Goal: Check status: Check status

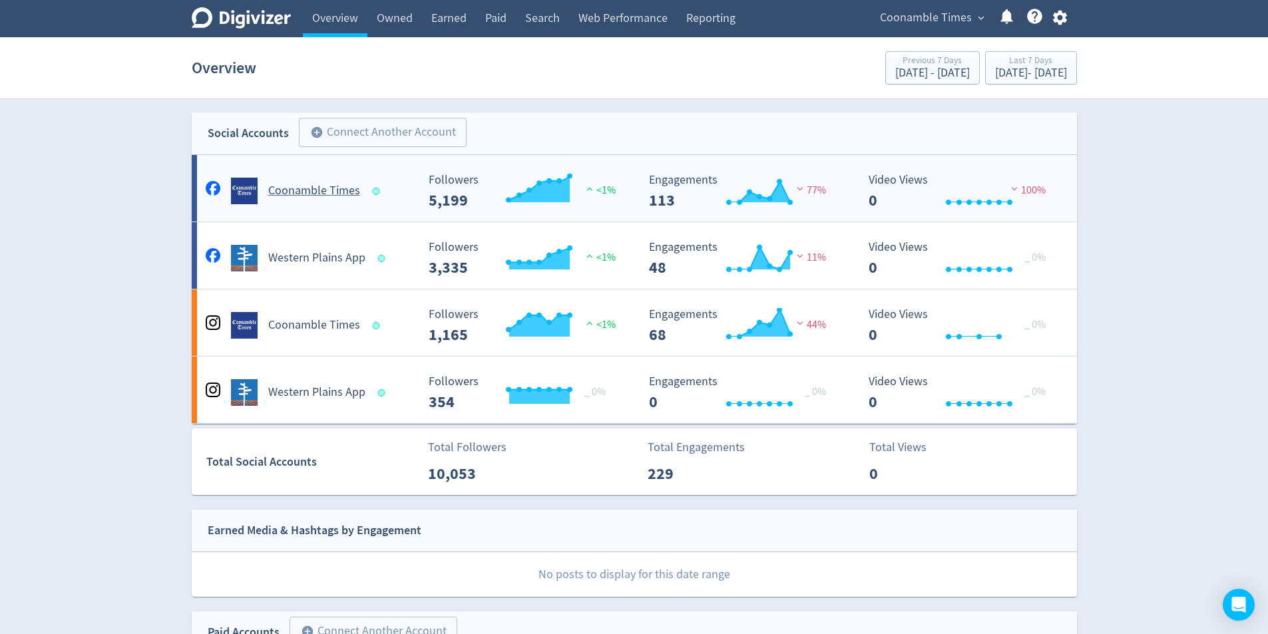
click at [336, 182] on div "Coonamble Times" at bounding box center [309, 191] width 215 height 27
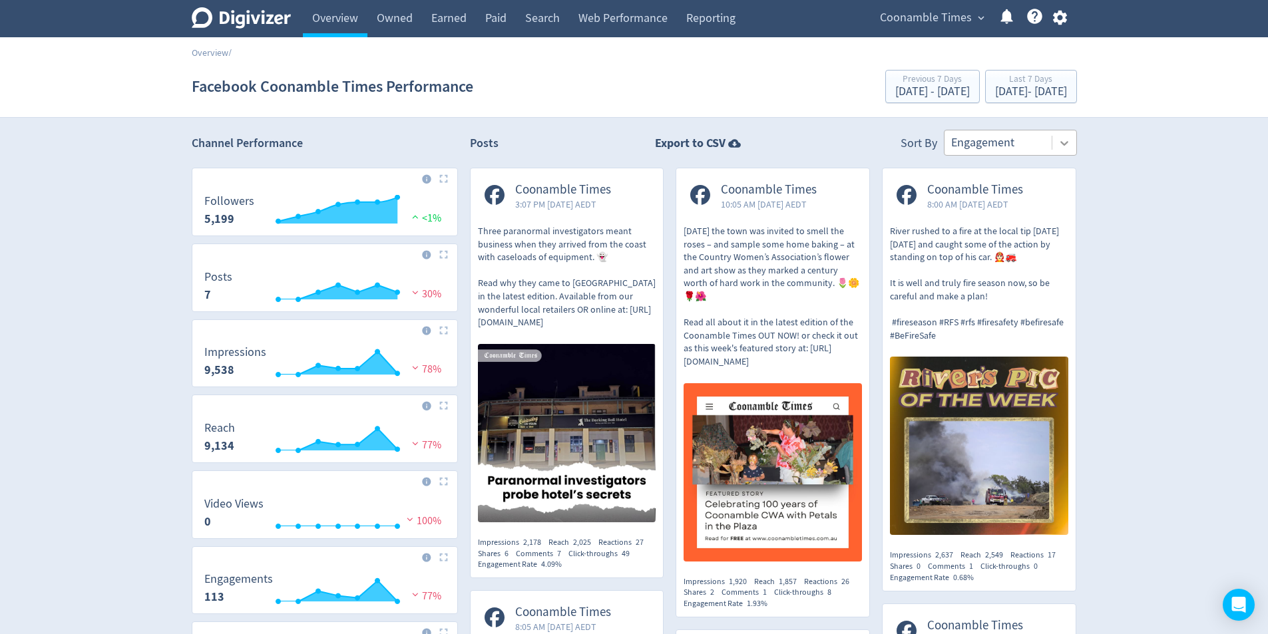
click at [1065, 138] on icon at bounding box center [1064, 142] width 13 height 13
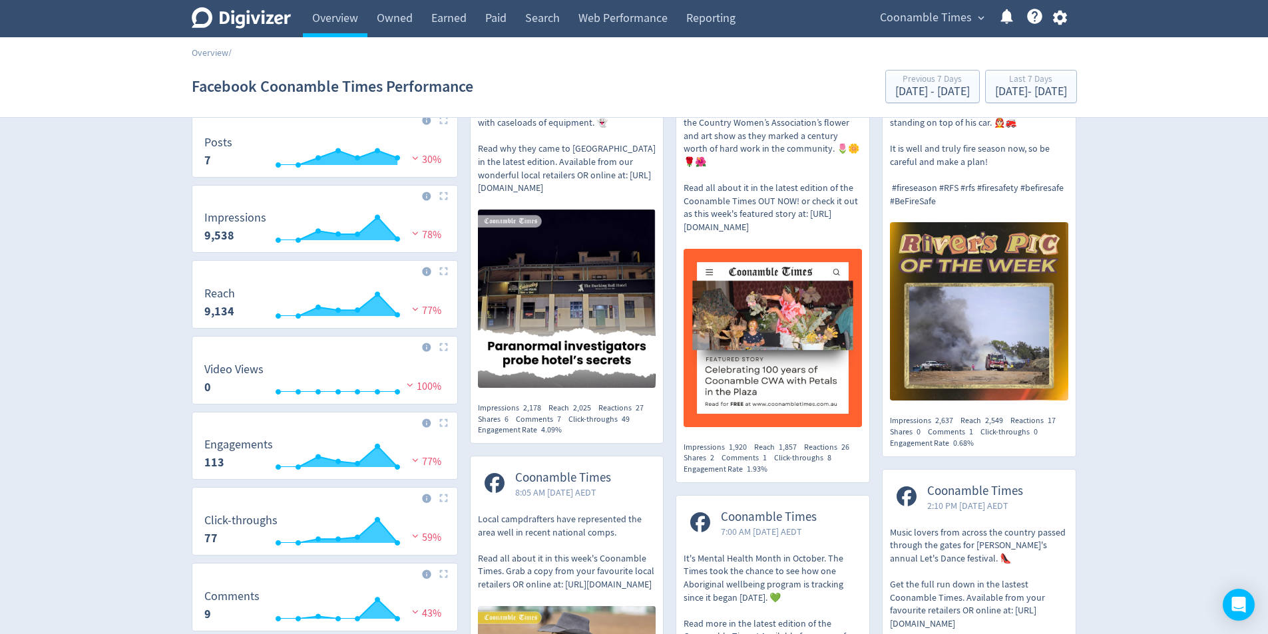
scroll to position [67, 0]
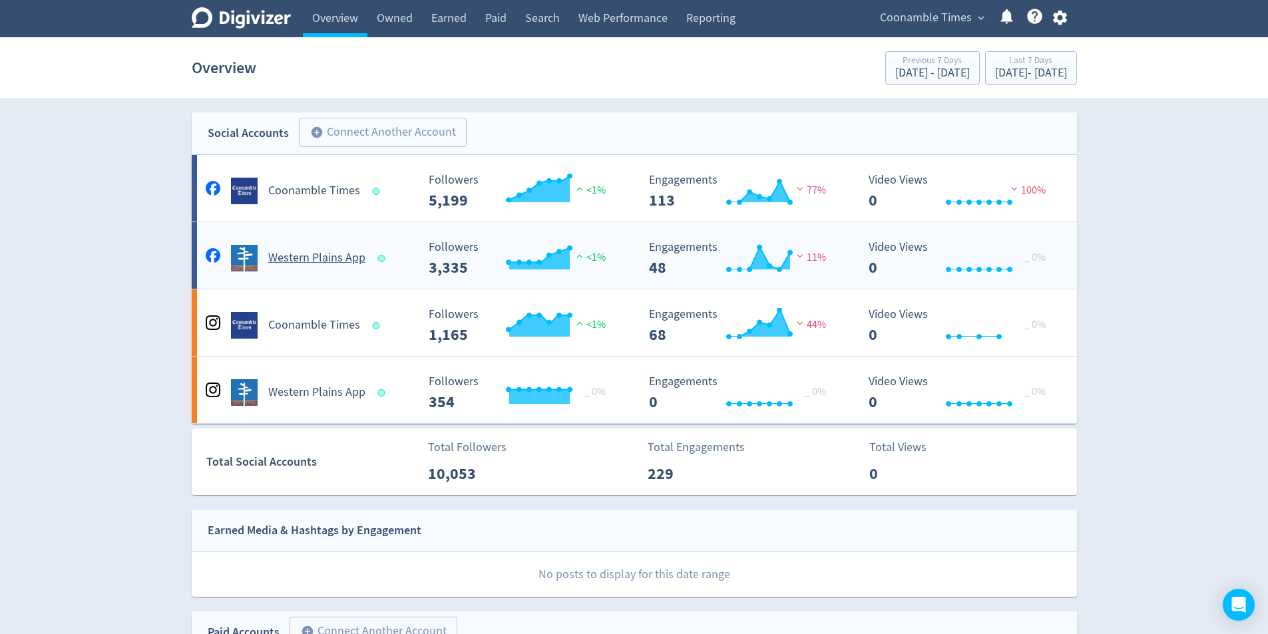
click at [315, 258] on h5 "Western Plains App" at bounding box center [316, 258] width 97 height 16
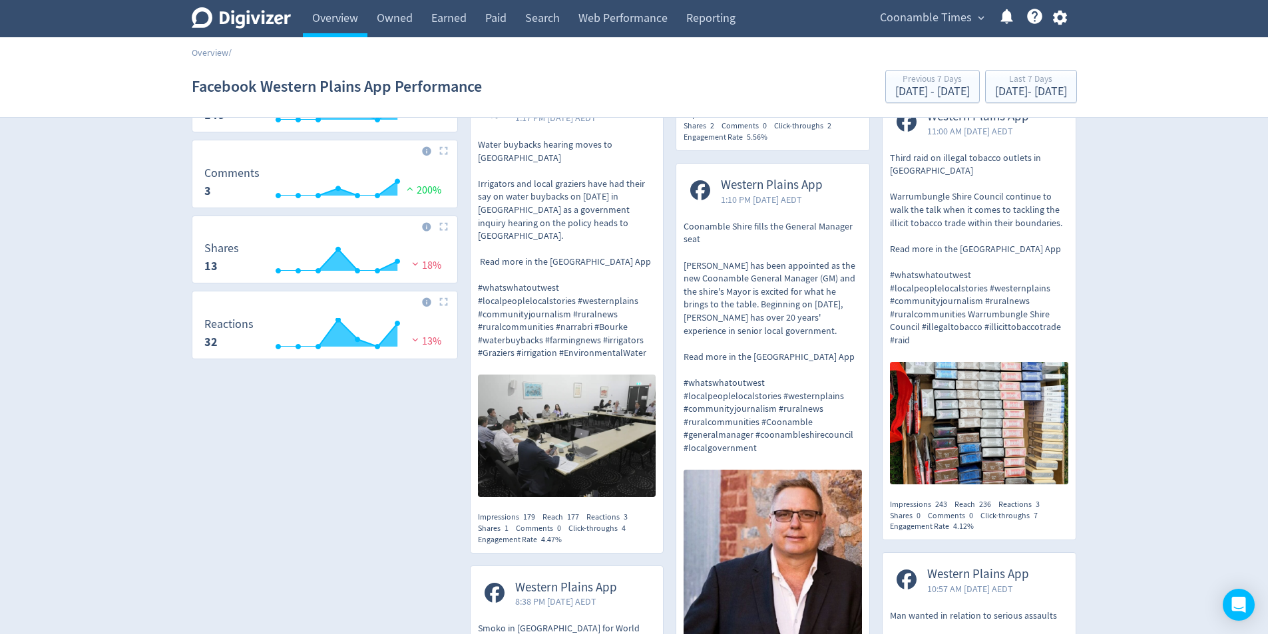
scroll to position [266, 0]
